Goal: Task Accomplishment & Management: Manage account settings

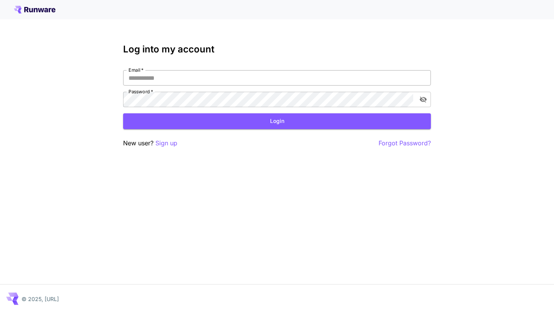
click at [269, 79] on input "Email   *" at bounding box center [277, 77] width 308 height 15
type input "**********"
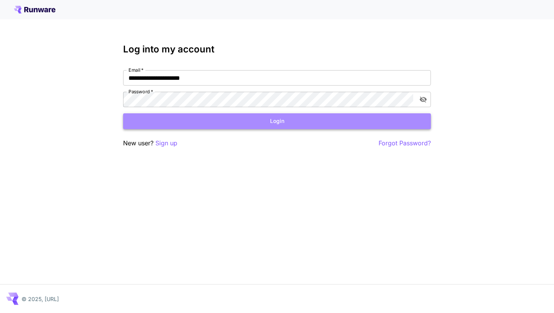
click at [238, 114] on button "Login" at bounding box center [277, 121] width 308 height 16
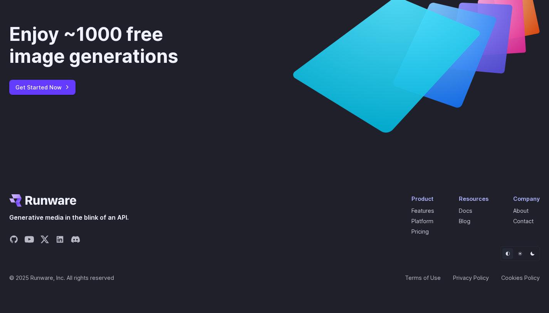
scroll to position [2929, 0]
